Goal: Task Accomplishment & Management: Manage account settings

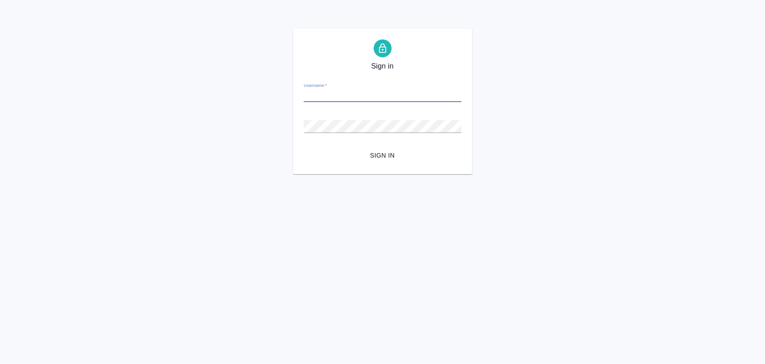
click at [323, 93] on input "Username   *" at bounding box center [383, 96] width 158 height 13
paste input "m.iglakov@awatera.com"
type input "m.iglakov@awatera.com"
click at [248, 165] on div "Sign in Username   * m.iglakov@awatera.com Password   * urlPath   * / Sign in" at bounding box center [382, 102] width 765 height 146
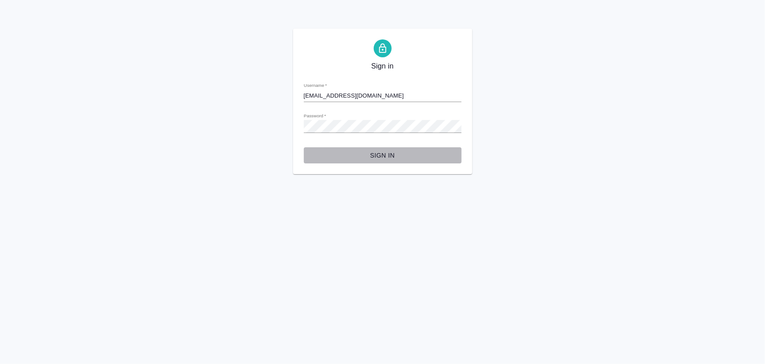
click at [379, 151] on span "Sign in" at bounding box center [382, 155] width 143 height 11
